Goal: Task Accomplishment & Management: Manage account settings

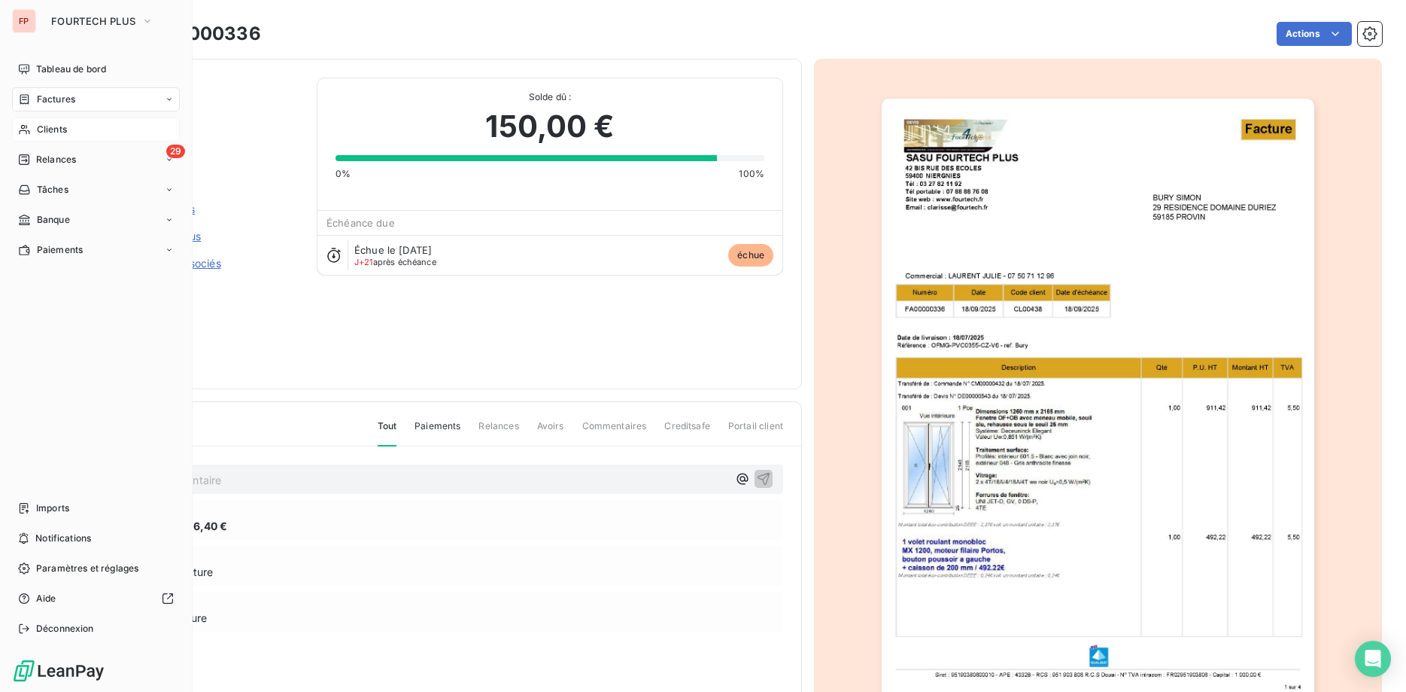
click at [40, 131] on span "Clients" at bounding box center [52, 130] width 30 height 14
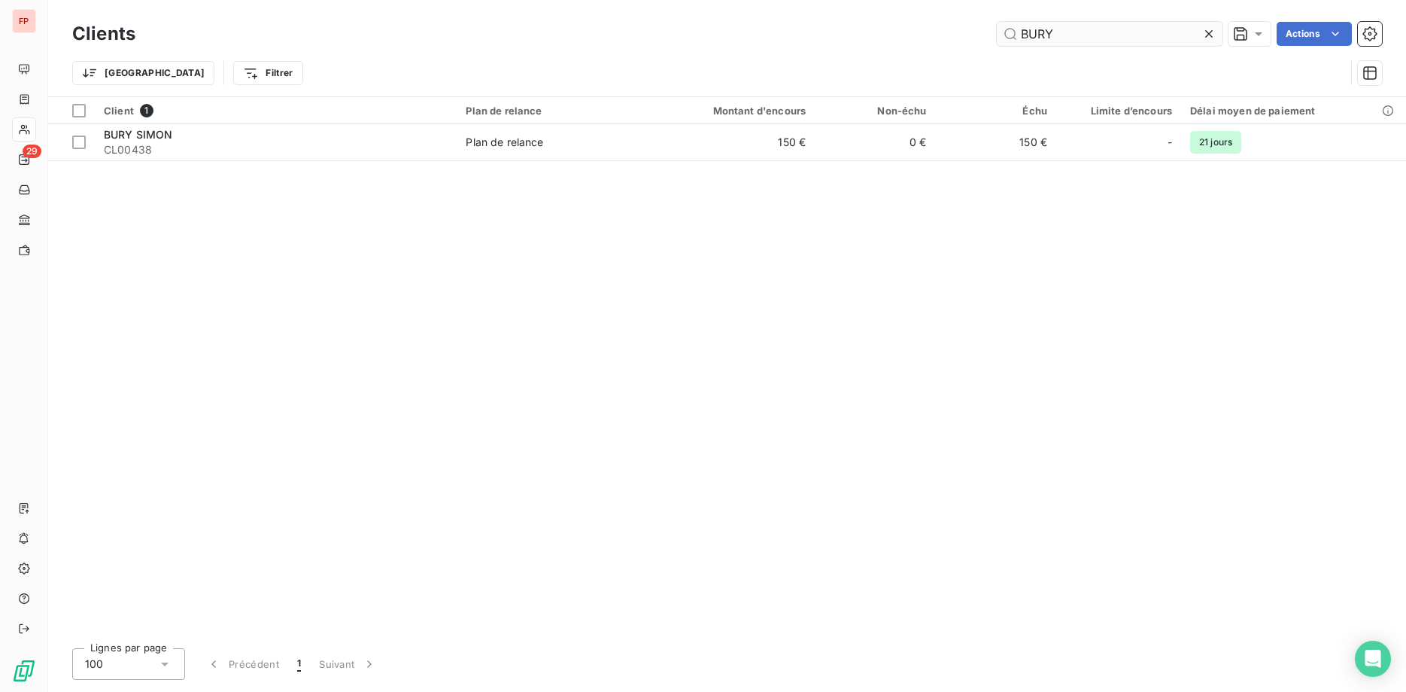
drag, startPoint x: 1073, startPoint y: 34, endPoint x: 929, endPoint y: 34, distance: 144.5
click at [997, 34] on input "BURY" at bounding box center [1110, 34] width 226 height 24
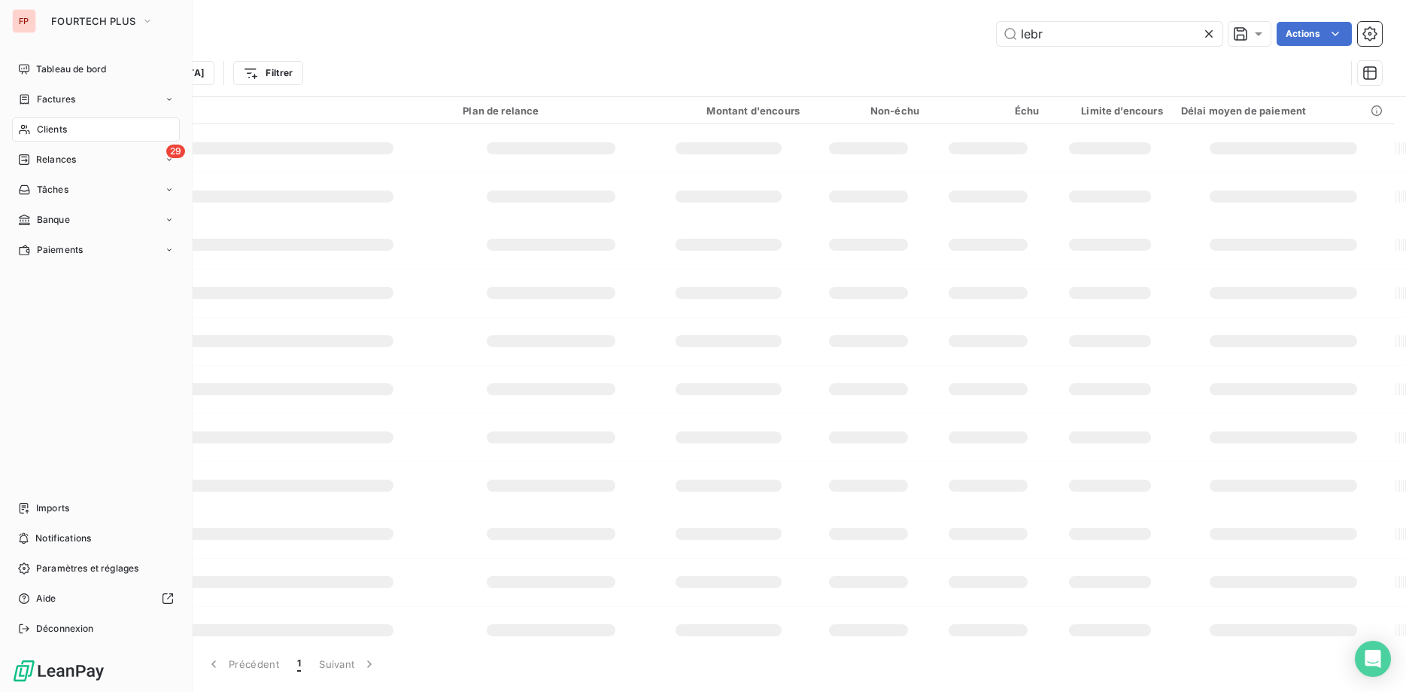
type input "lebr"
click at [72, 123] on div "Clients" at bounding box center [96, 129] width 168 height 24
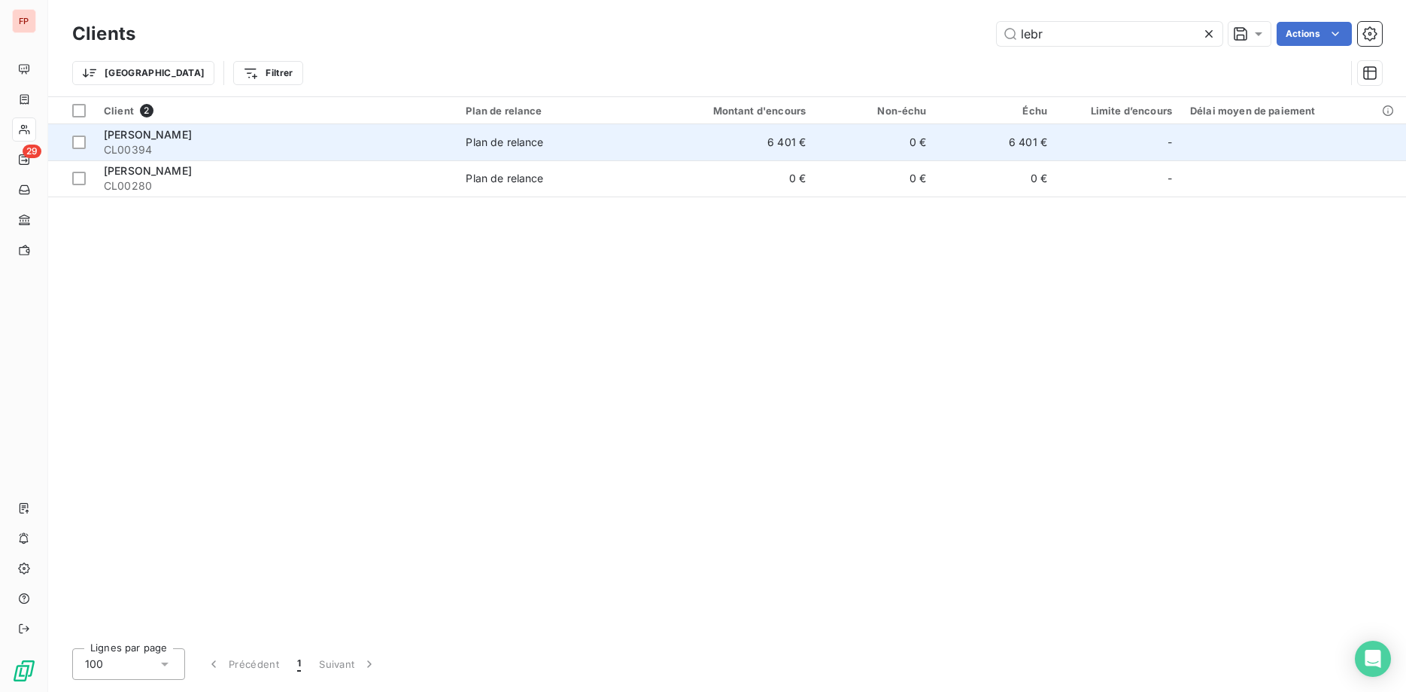
click at [464, 140] on td "Plan de relance" at bounding box center [555, 142] width 196 height 36
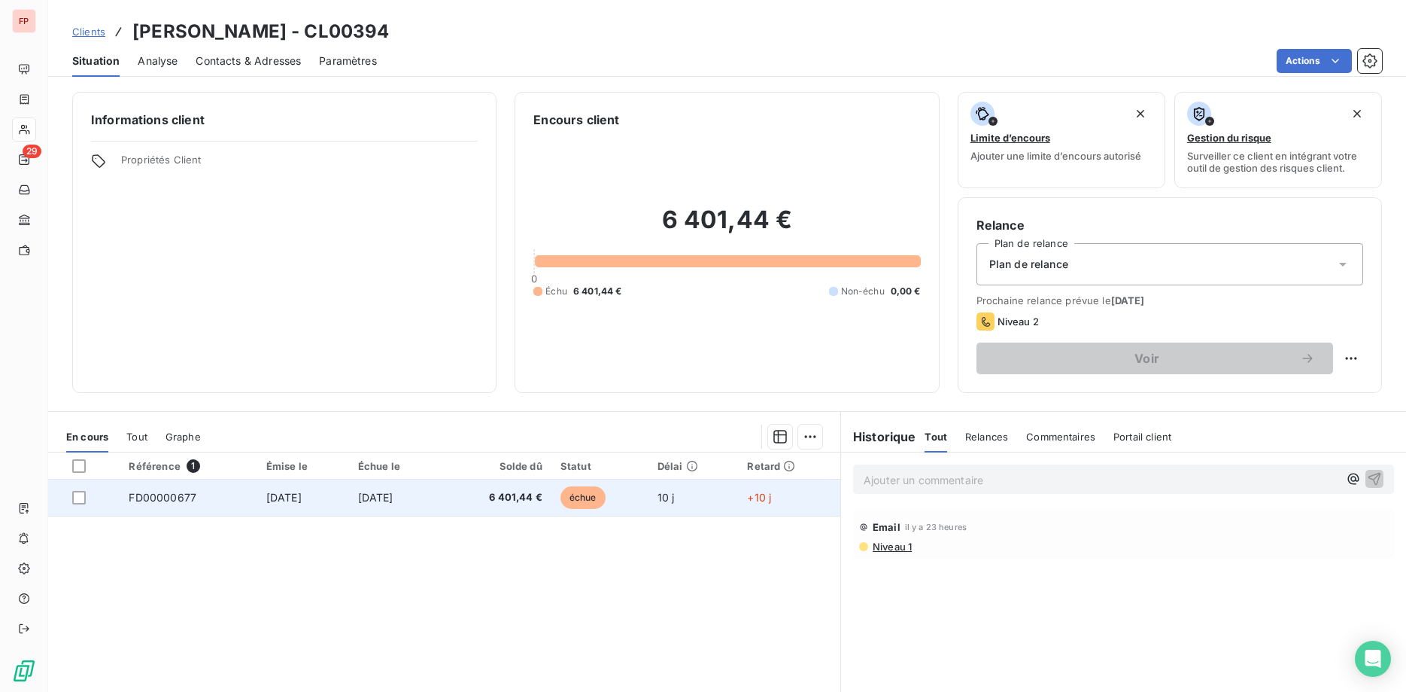
click at [442, 504] on td "[DATE]" at bounding box center [395, 497] width 93 height 36
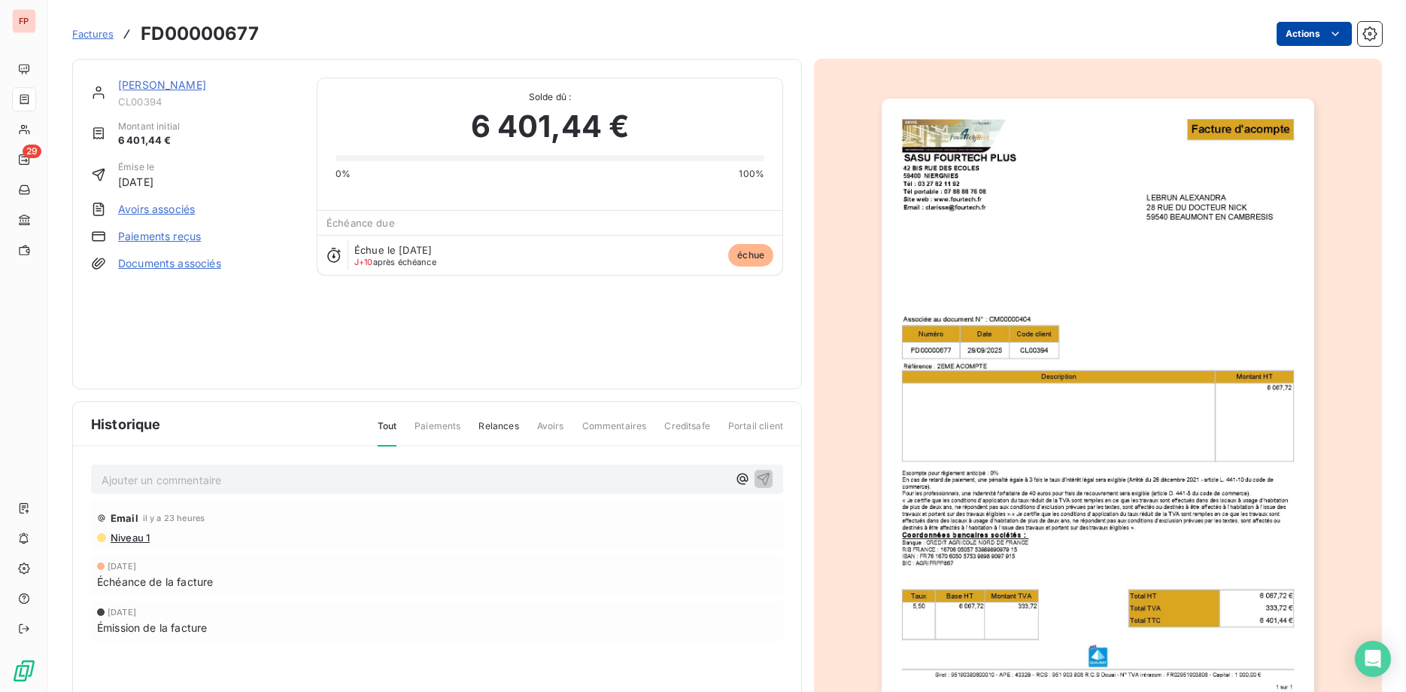
click at [1321, 33] on html "FP 29 Factures FD00000677 Actions [PERSON_NAME] CL00394 Montant initial 6 401,4…" at bounding box center [703, 346] width 1406 height 692
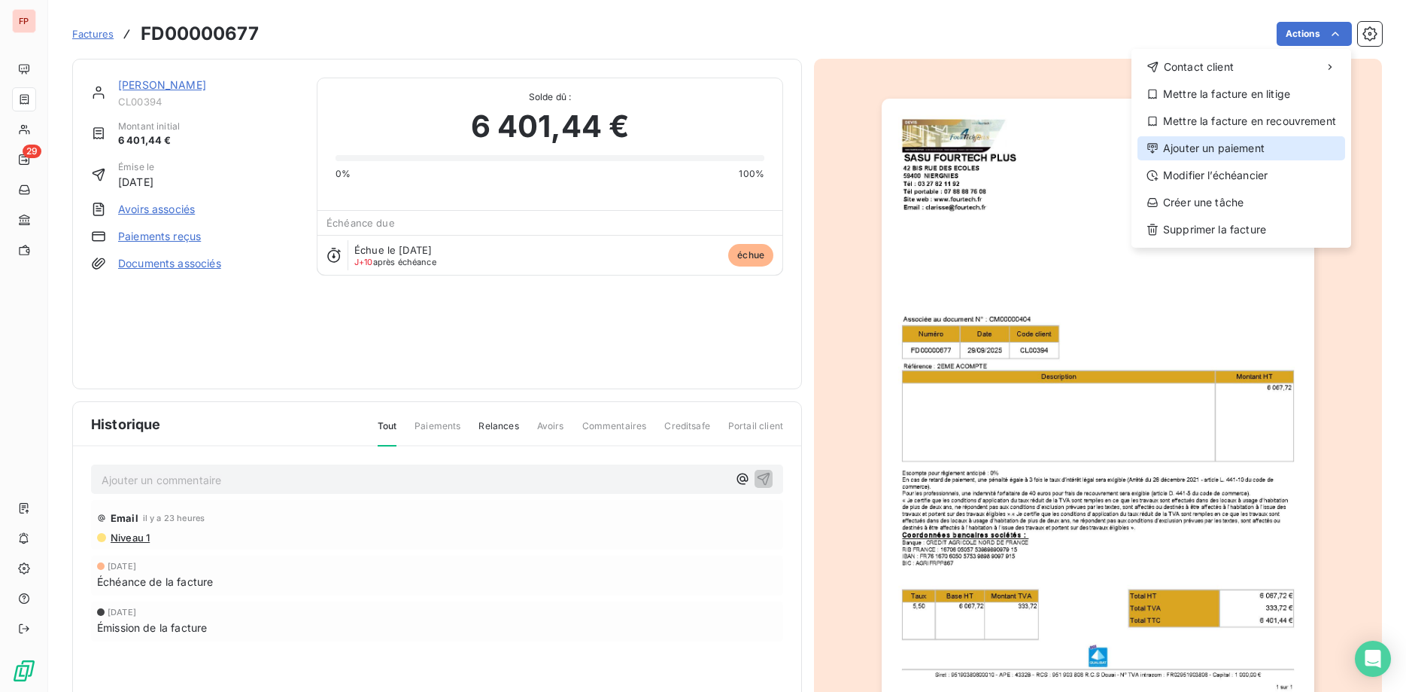
click at [1226, 147] on div "Ajouter un paiement" at bounding box center [1242, 148] width 208 height 24
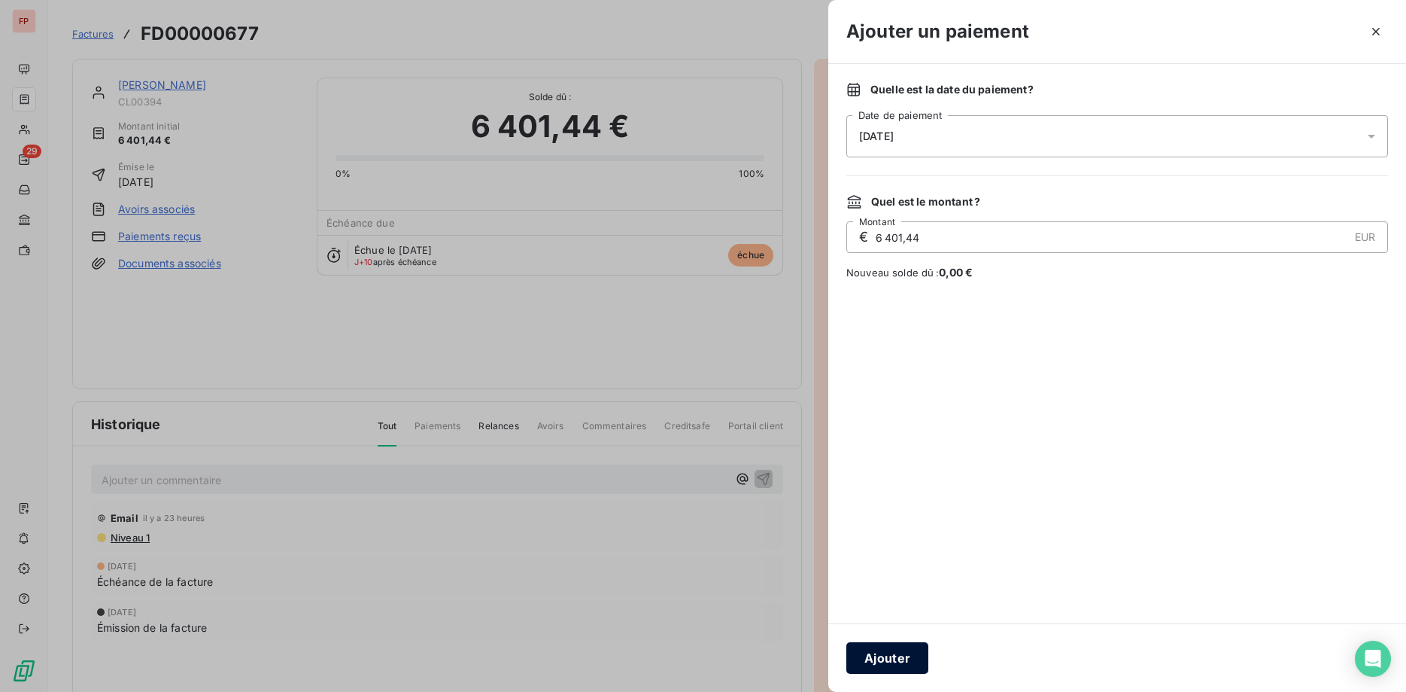
click at [905, 658] on button "Ajouter" at bounding box center [888, 658] width 82 height 32
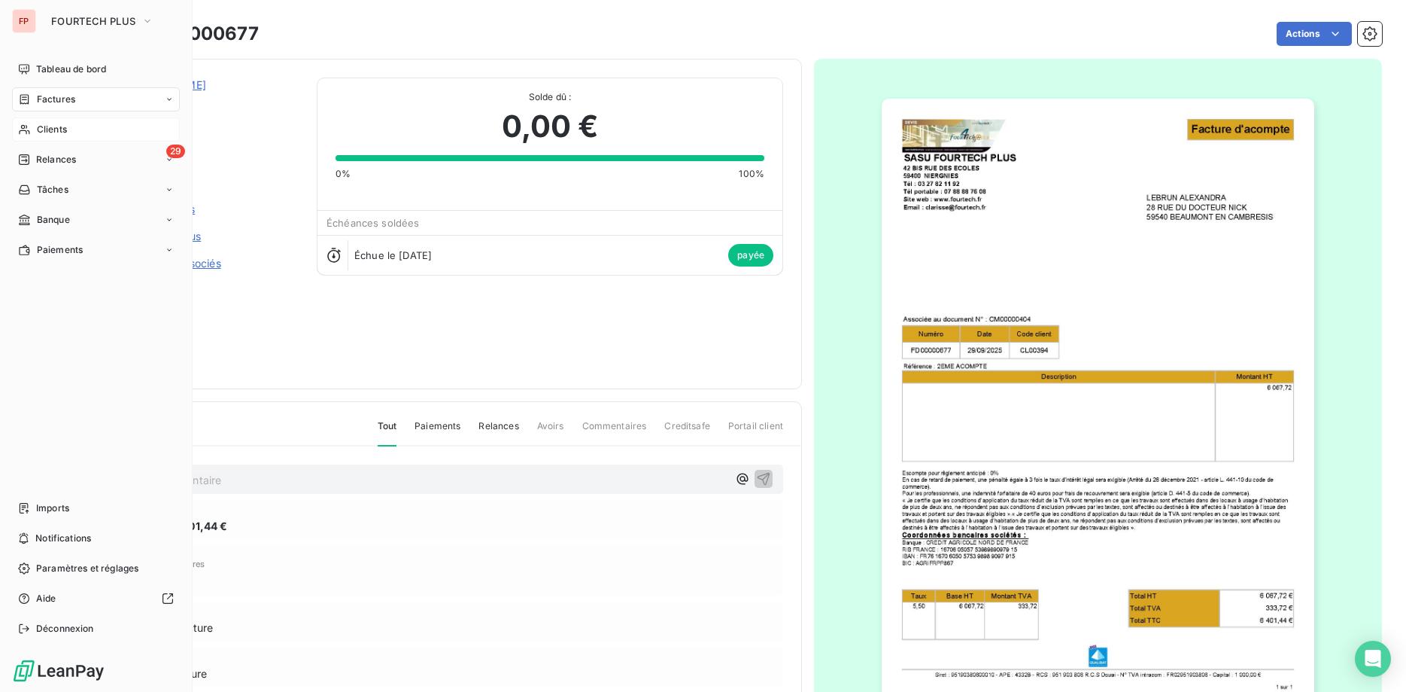
click at [34, 126] on div "Clients" at bounding box center [96, 129] width 168 height 24
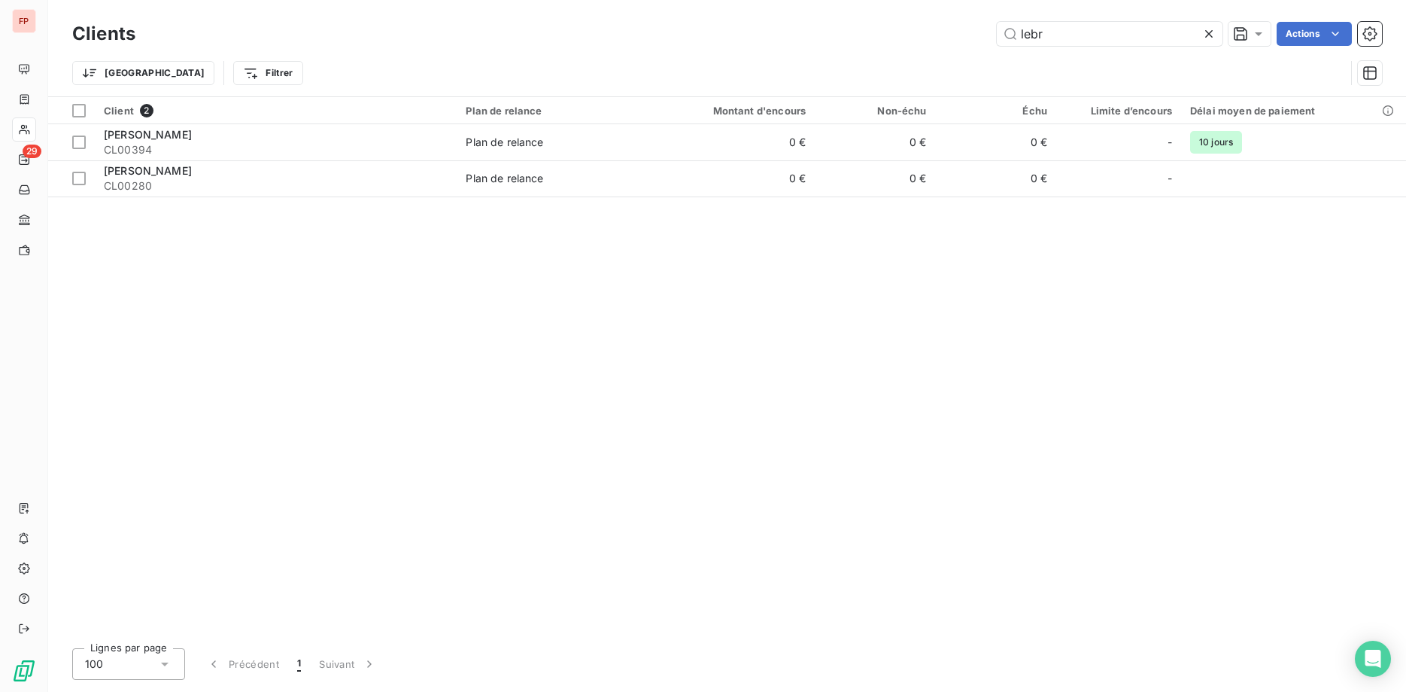
drag, startPoint x: 985, startPoint y: 34, endPoint x: 959, endPoint y: 36, distance: 26.4
click at [997, 35] on input "lebr" at bounding box center [1110, 34] width 226 height 24
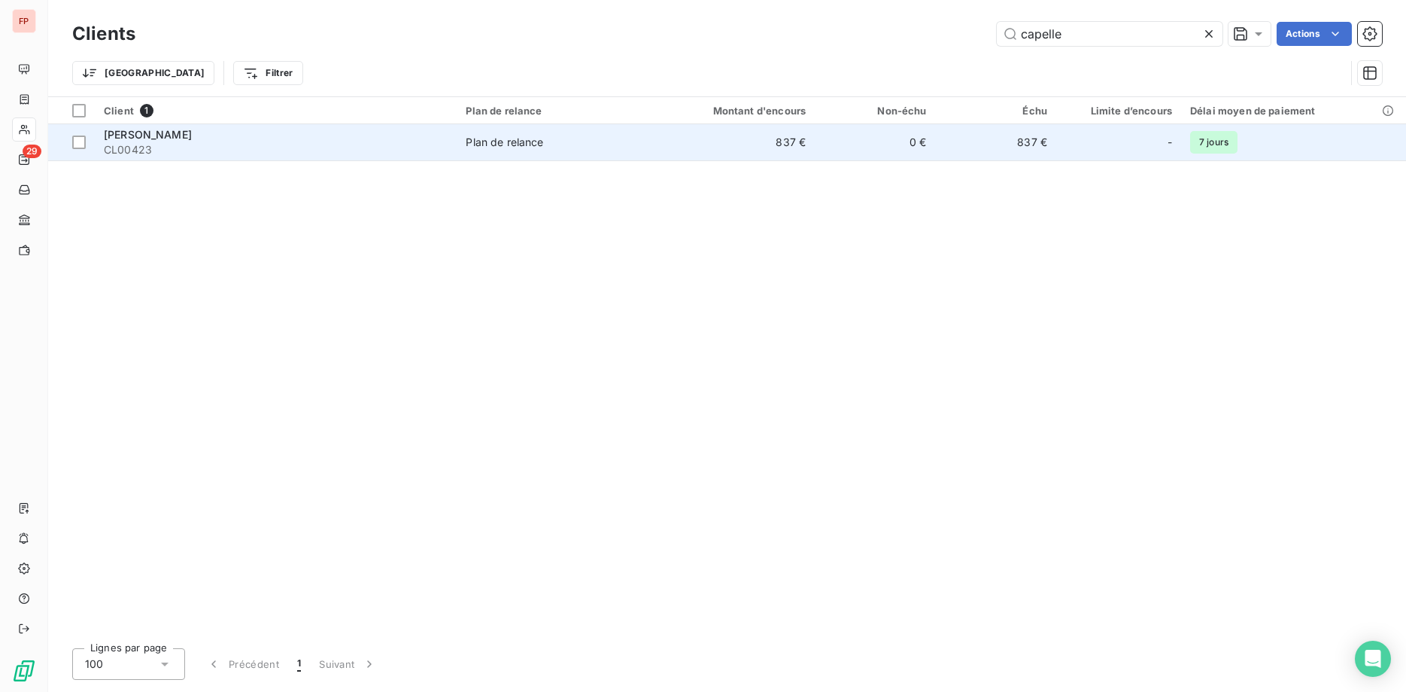
type input "capelle"
click at [239, 139] on div "[PERSON_NAME]" at bounding box center [276, 134] width 344 height 15
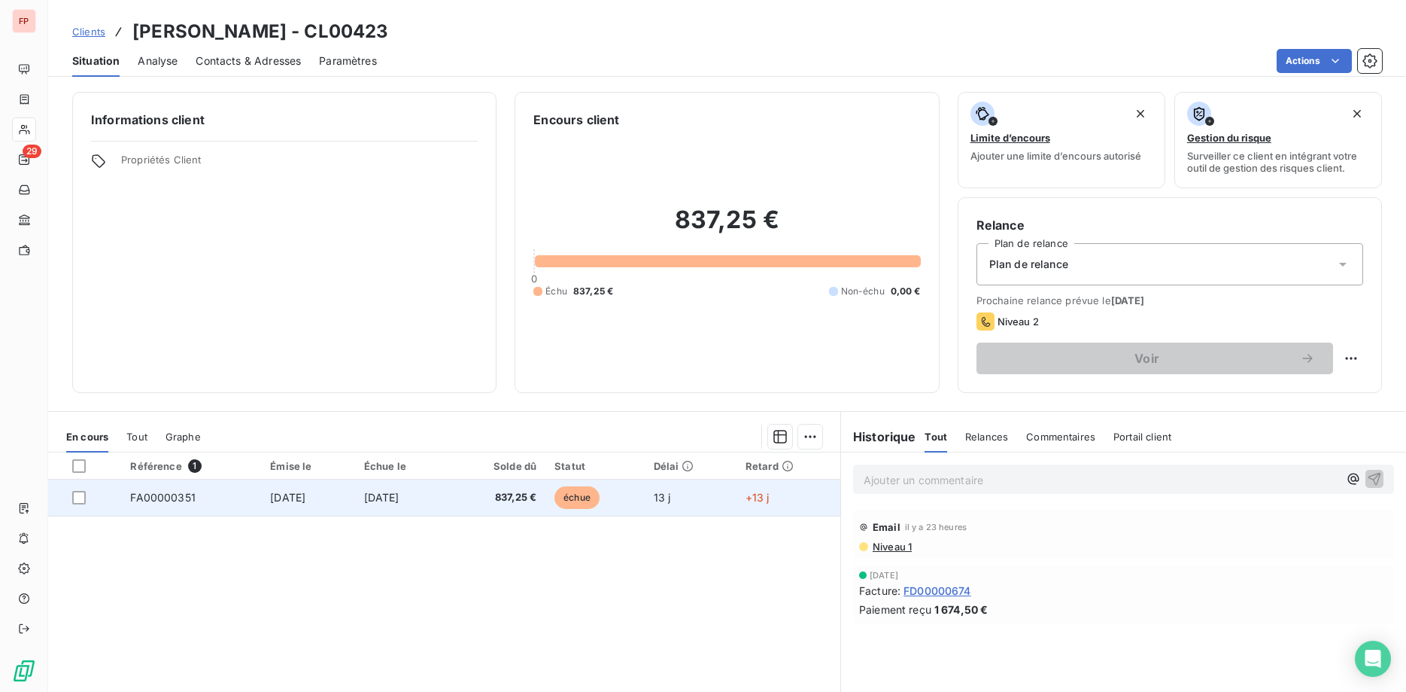
click at [518, 494] on span "837,25 €" at bounding box center [498, 497] width 78 height 15
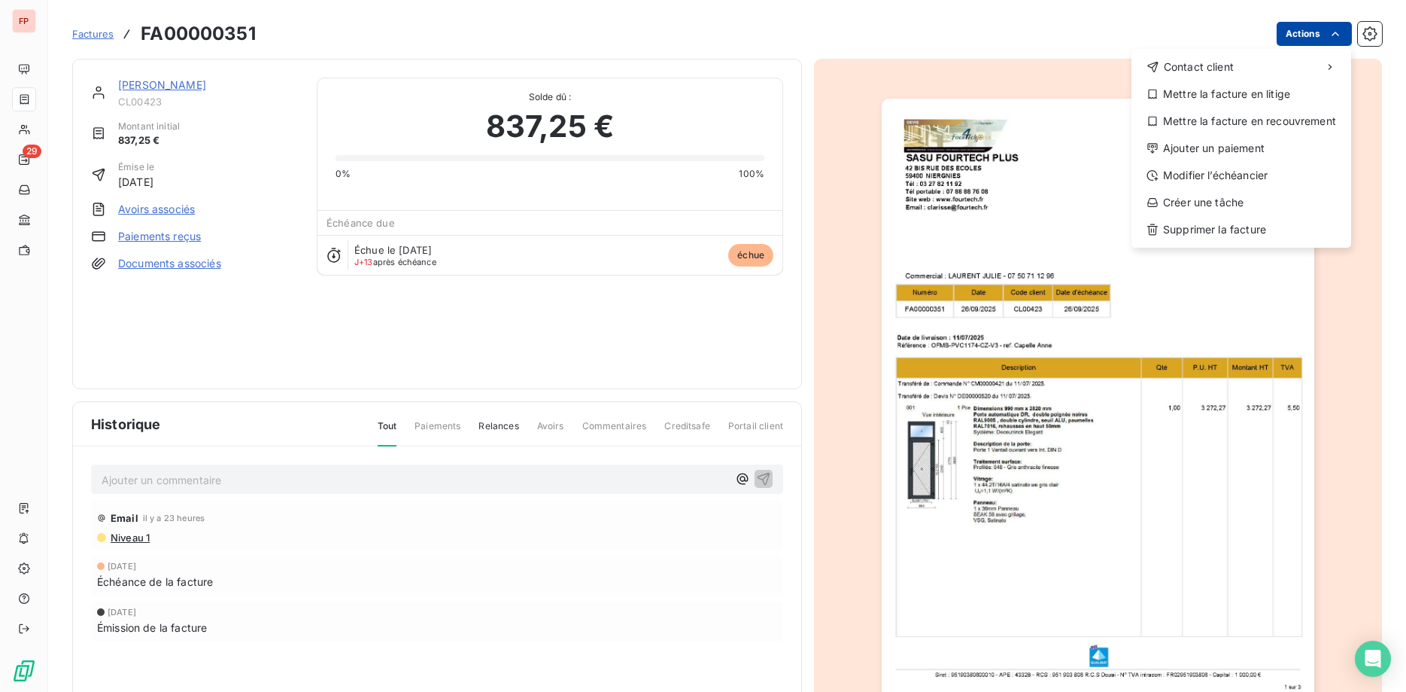
click at [1302, 31] on html "FP 29 Factures FA00000351 Actions Contact client Mettre la facture en litige Me…" at bounding box center [703, 346] width 1406 height 692
click at [1208, 147] on div "Ajouter un paiement" at bounding box center [1242, 148] width 208 height 24
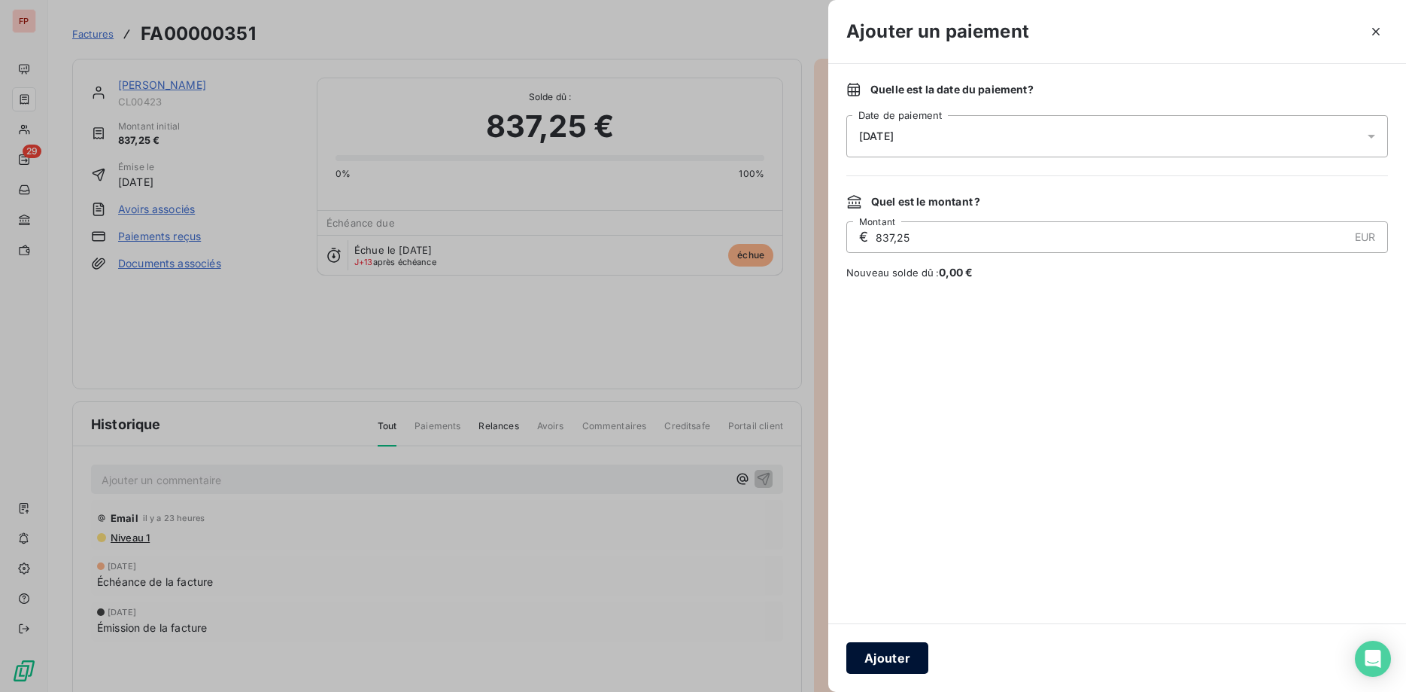
click at [900, 652] on button "Ajouter" at bounding box center [888, 658] width 82 height 32
